Goal: Transaction & Acquisition: Purchase product/service

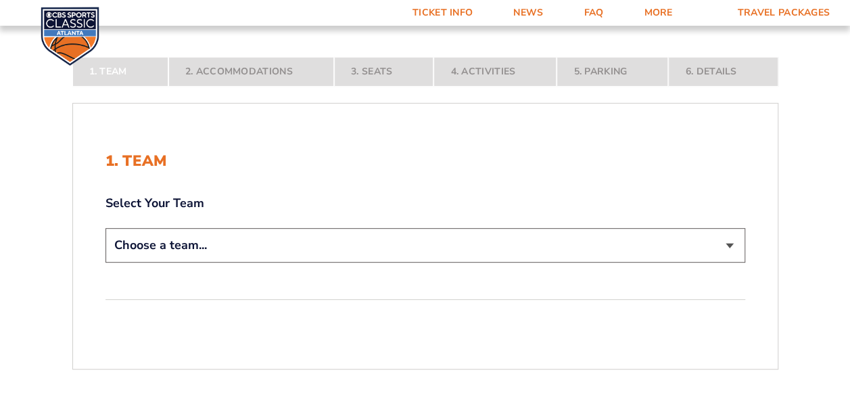
scroll to position [207, 0]
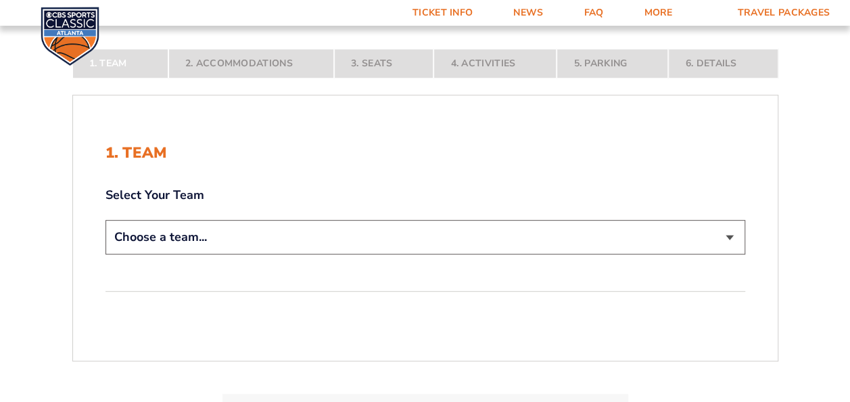
click at [727, 236] on select "Choose a team... Kentucky Wildcats Ohio State Buckeyes North Carolina Tar Heels…" at bounding box center [425, 237] width 640 height 34
select select "12956"
click at [105, 254] on select "Choose a team... Kentucky Wildcats Ohio State Buckeyes North Carolina Tar Heels…" at bounding box center [425, 237] width 640 height 34
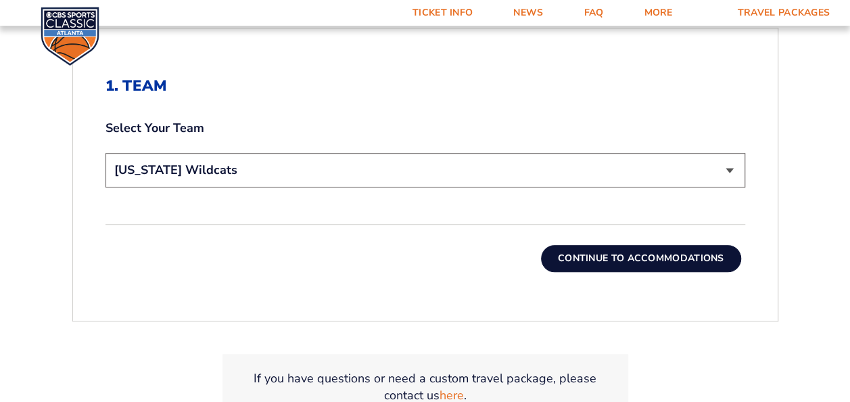
scroll to position [369, 0]
click at [607, 260] on button "Continue To Accommodations" at bounding box center [641, 257] width 200 height 27
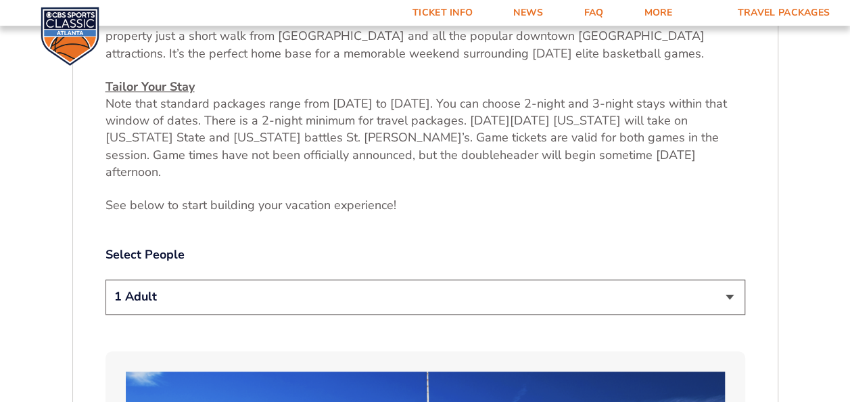
scroll to position [549, 0]
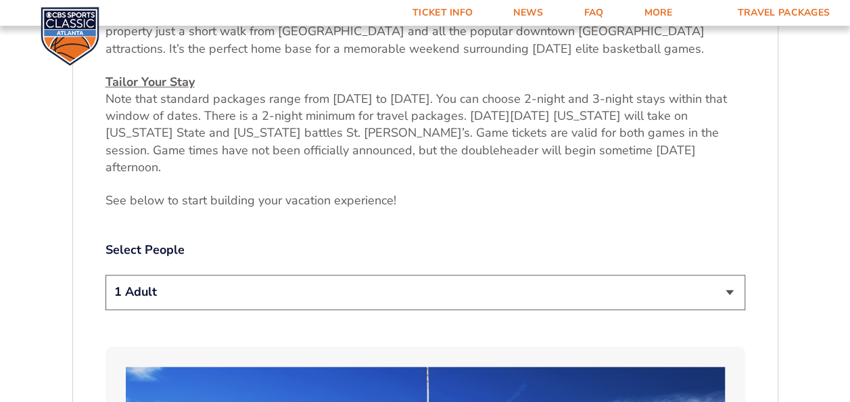
click at [730, 275] on select "1 Adult 2 Adults 3 Adults 4 Adults 2 Adults + 1 Child 2 Adults + 2 Children 2 A…" at bounding box center [425, 292] width 640 height 34
select select "2 Adults"
click at [105, 275] on select "1 Adult 2 Adults 3 Adults 4 Adults 2 Adults + 1 Child 2 Adults + 2 Children 2 A…" at bounding box center [425, 292] width 640 height 34
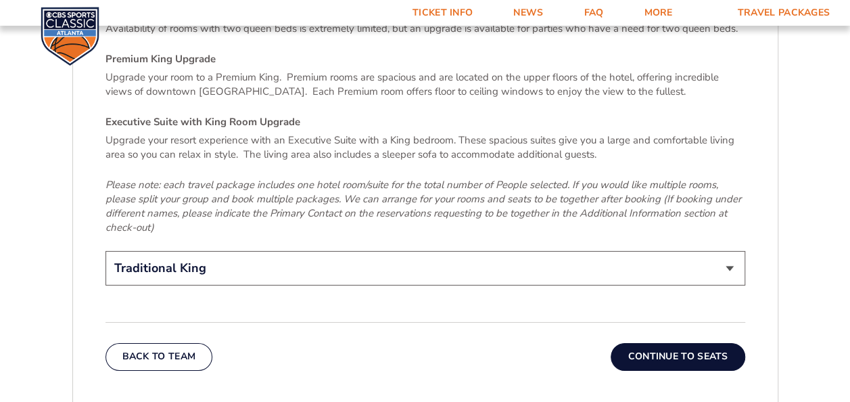
scroll to position [2055, 0]
click at [646, 342] on button "Continue To Seats" at bounding box center [678, 355] width 134 height 27
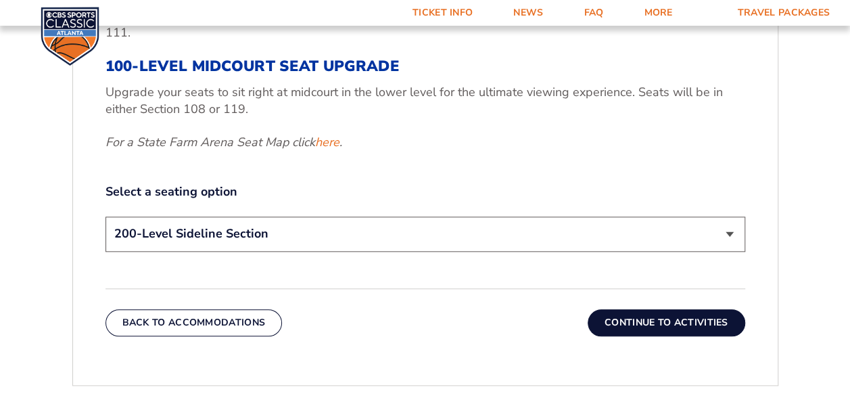
scroll to position [586, 0]
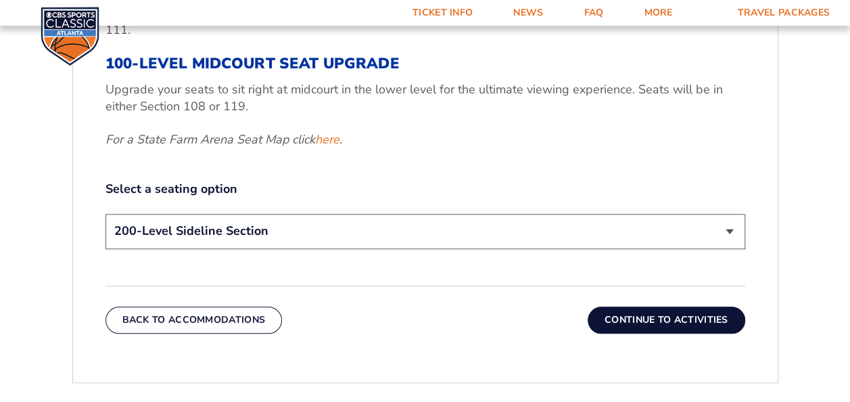
click at [730, 237] on select "200-Level Sideline Section 100-Level Corner Seat Upgrade (+$120 per person) 100…" at bounding box center [425, 231] width 640 height 34
click at [105, 214] on select "200-Level Sideline Section 100-Level Corner Seat Upgrade (+$120 per person) 100…" at bounding box center [425, 231] width 640 height 34
click at [644, 320] on button "Continue To Activities" at bounding box center [667, 319] width 158 height 27
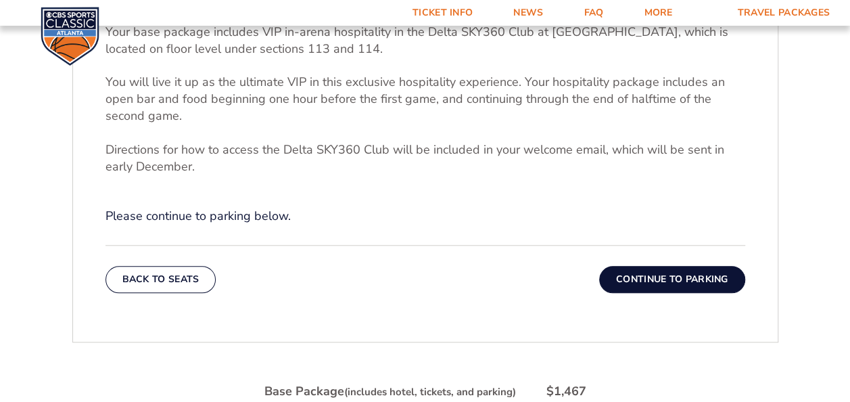
scroll to position [504, 0]
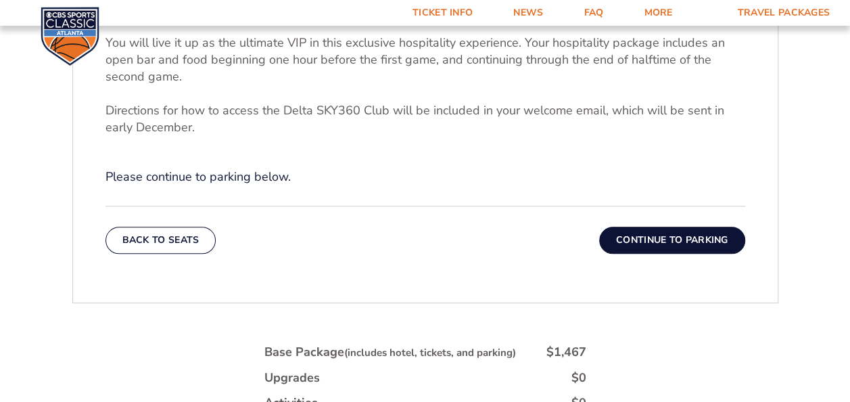
click at [638, 249] on button "Continue To Parking" at bounding box center [672, 240] width 146 height 27
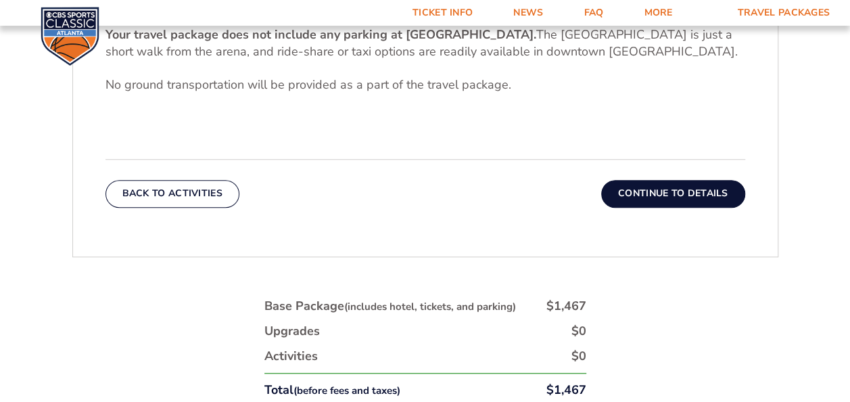
scroll to position [473, 0]
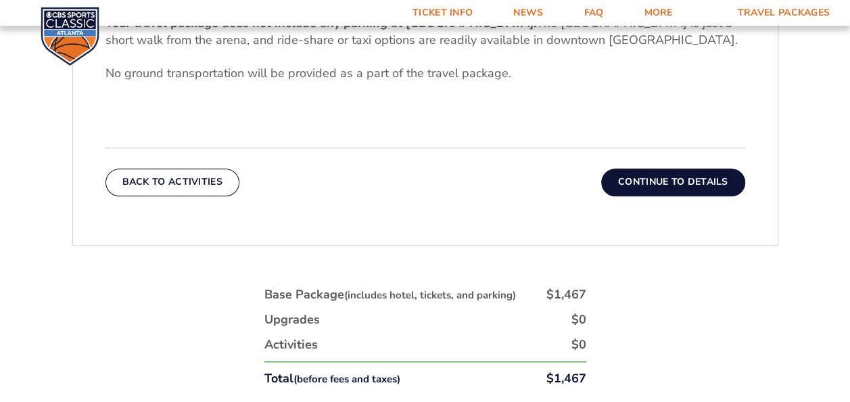
click at [661, 183] on button "Continue To Details" at bounding box center [673, 181] width 144 height 27
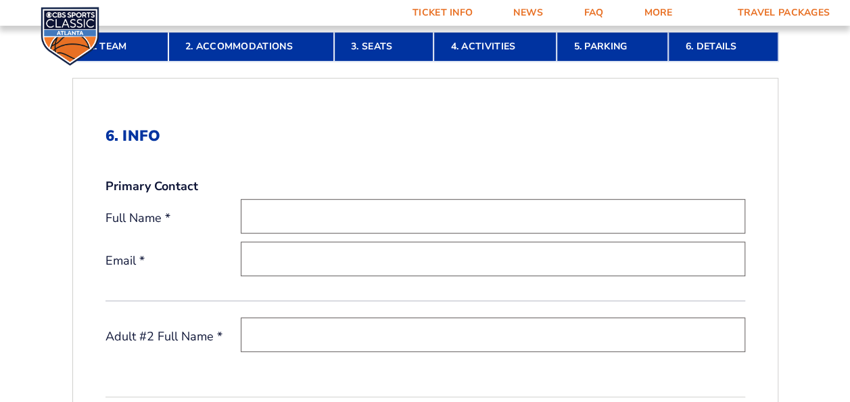
scroll to position [321, 0]
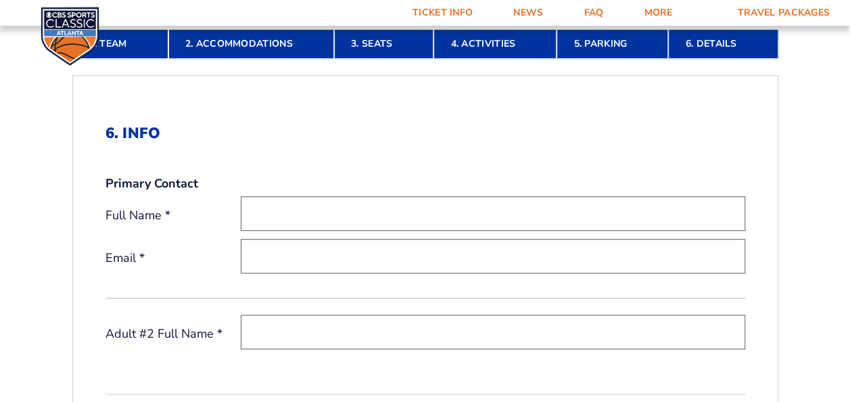
click at [276, 214] on input "text" at bounding box center [493, 213] width 504 height 34
type input "Greg Tracy Mary Tracy"
type input "tracymem@aol.com"
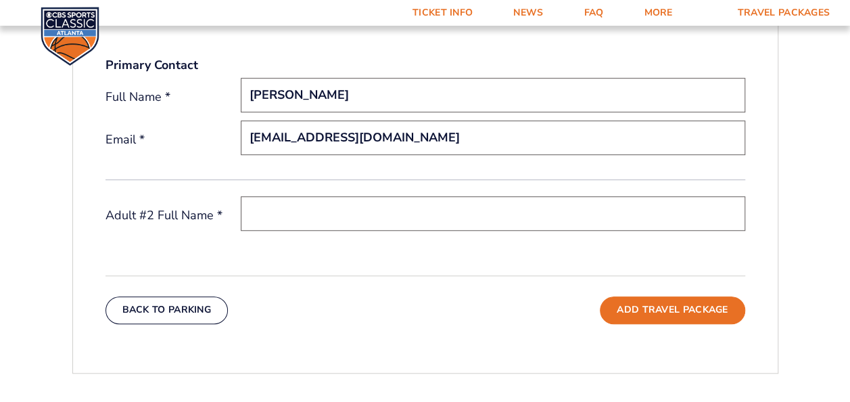
scroll to position [440, 0]
type input "Greg Tracy"
click at [284, 208] on input "text" at bounding box center [493, 213] width 504 height 34
type input "Mary Anne Tracy"
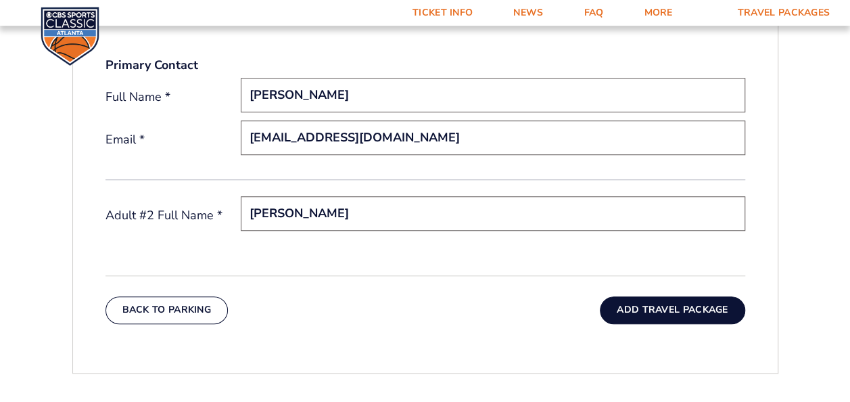
click at [645, 316] on button "Add Travel Package" at bounding box center [672, 309] width 145 height 27
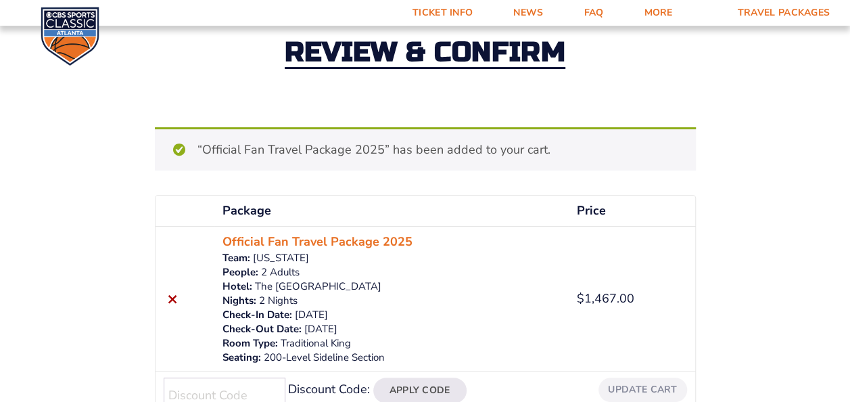
scroll to position [66, 0]
